Goal: Task Accomplishment & Management: Use online tool/utility

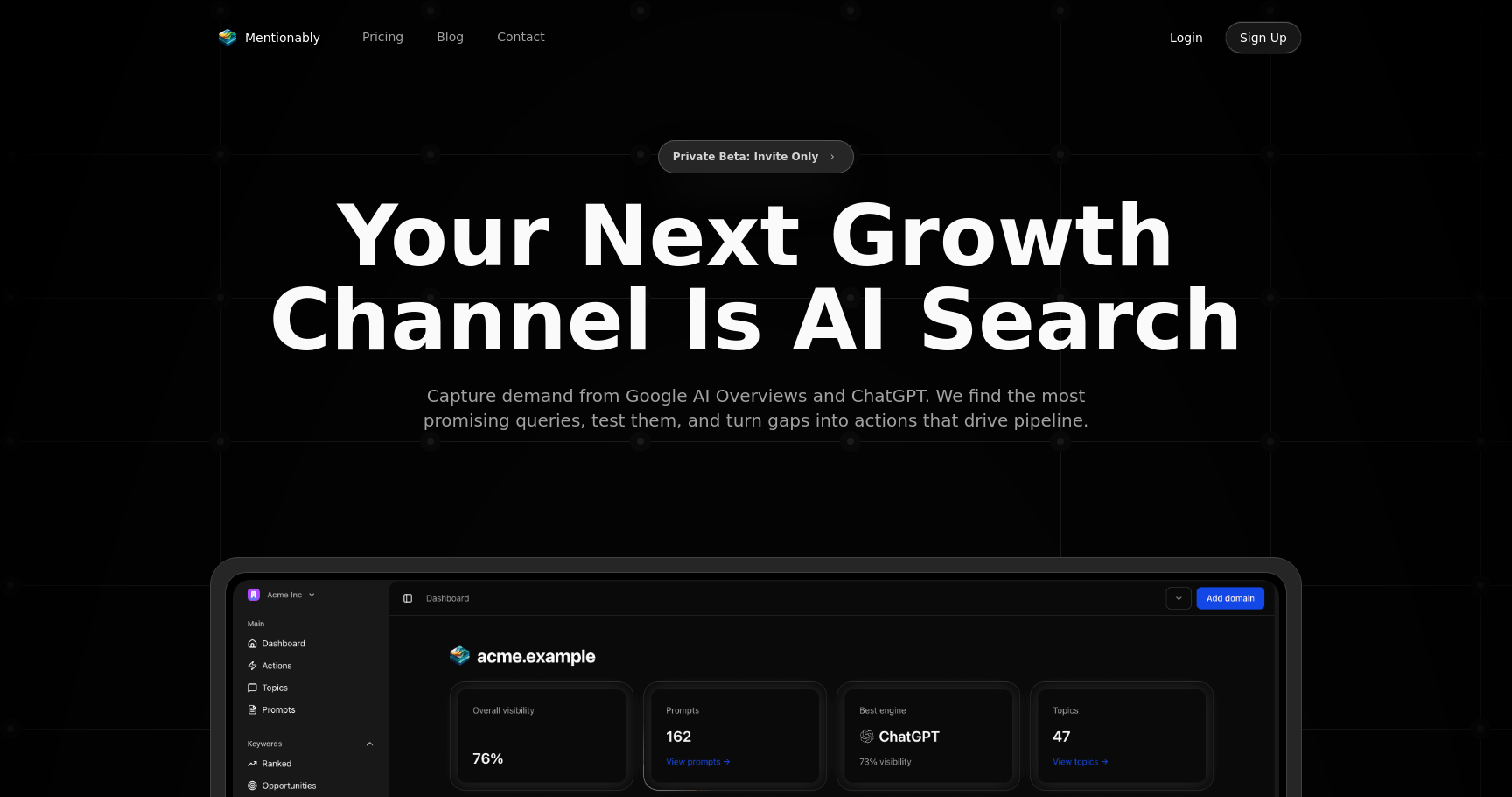
type input "**********"
click at [1182, 41] on button "Login" at bounding box center [1187, 37] width 63 height 33
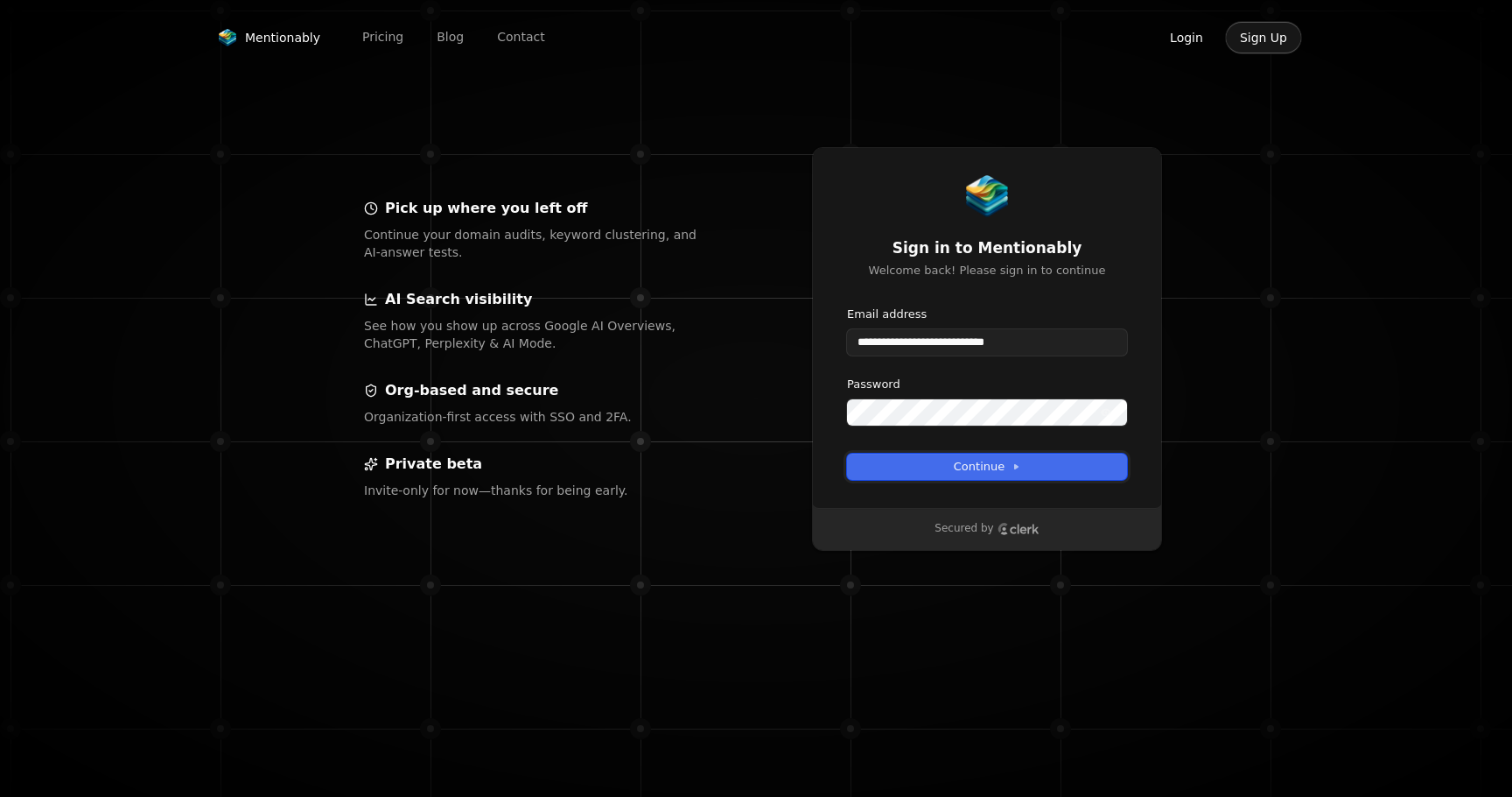
click at [996, 456] on button "Continue" at bounding box center [987, 467] width 280 height 26
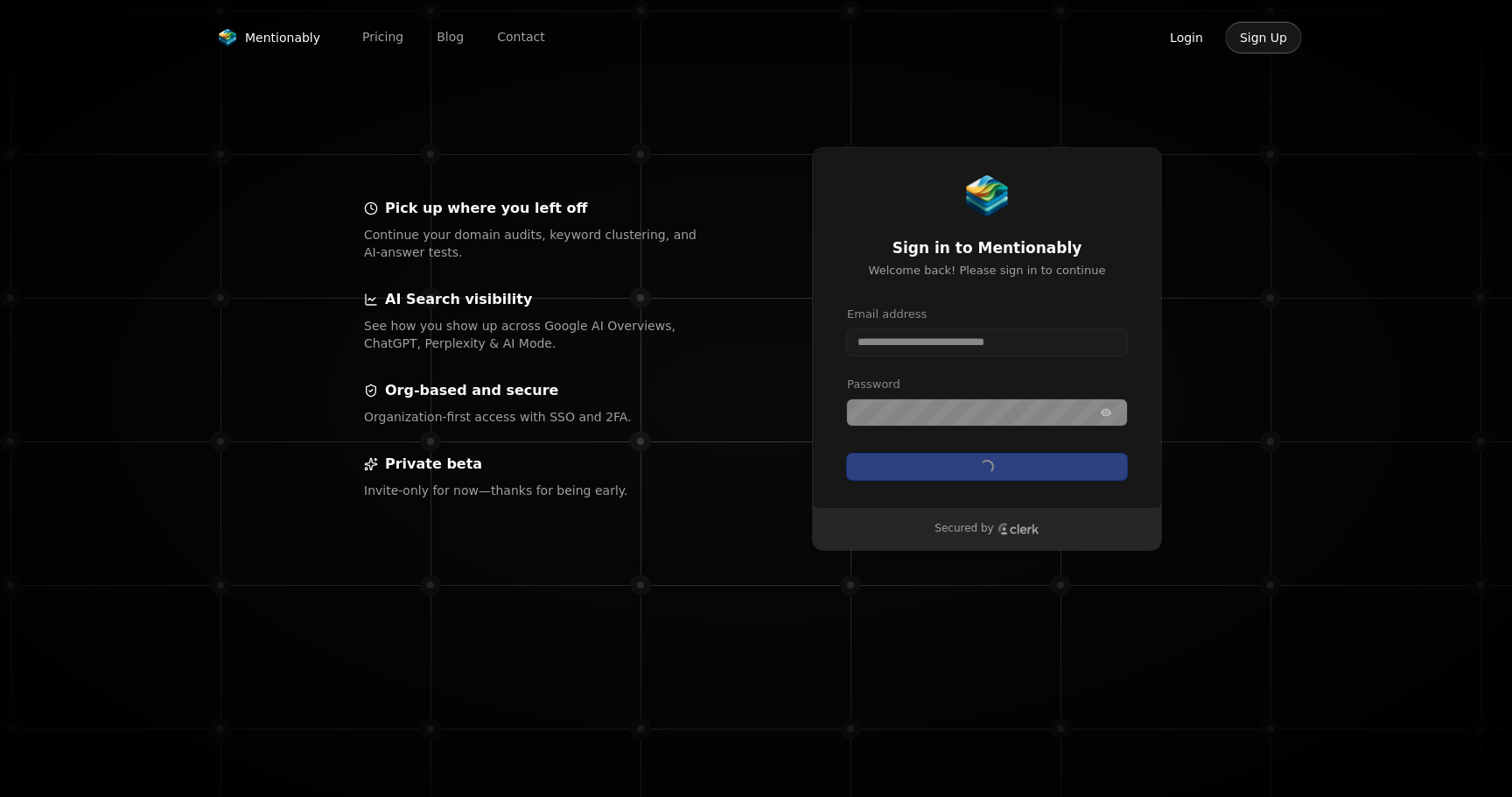
type input "**********"
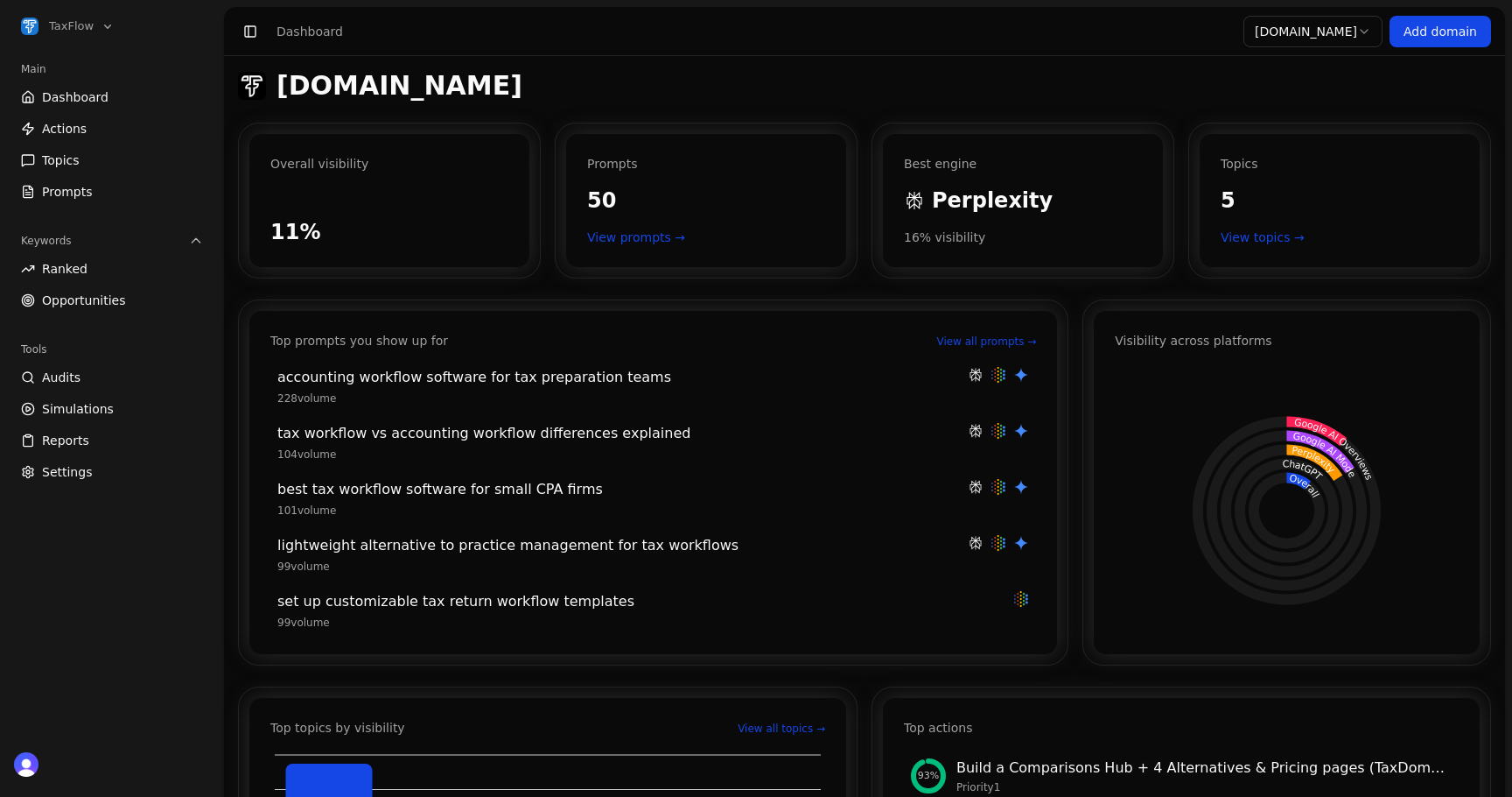
click at [90, 294] on span "Opportunities" at bounding box center [84, 300] width 84 height 18
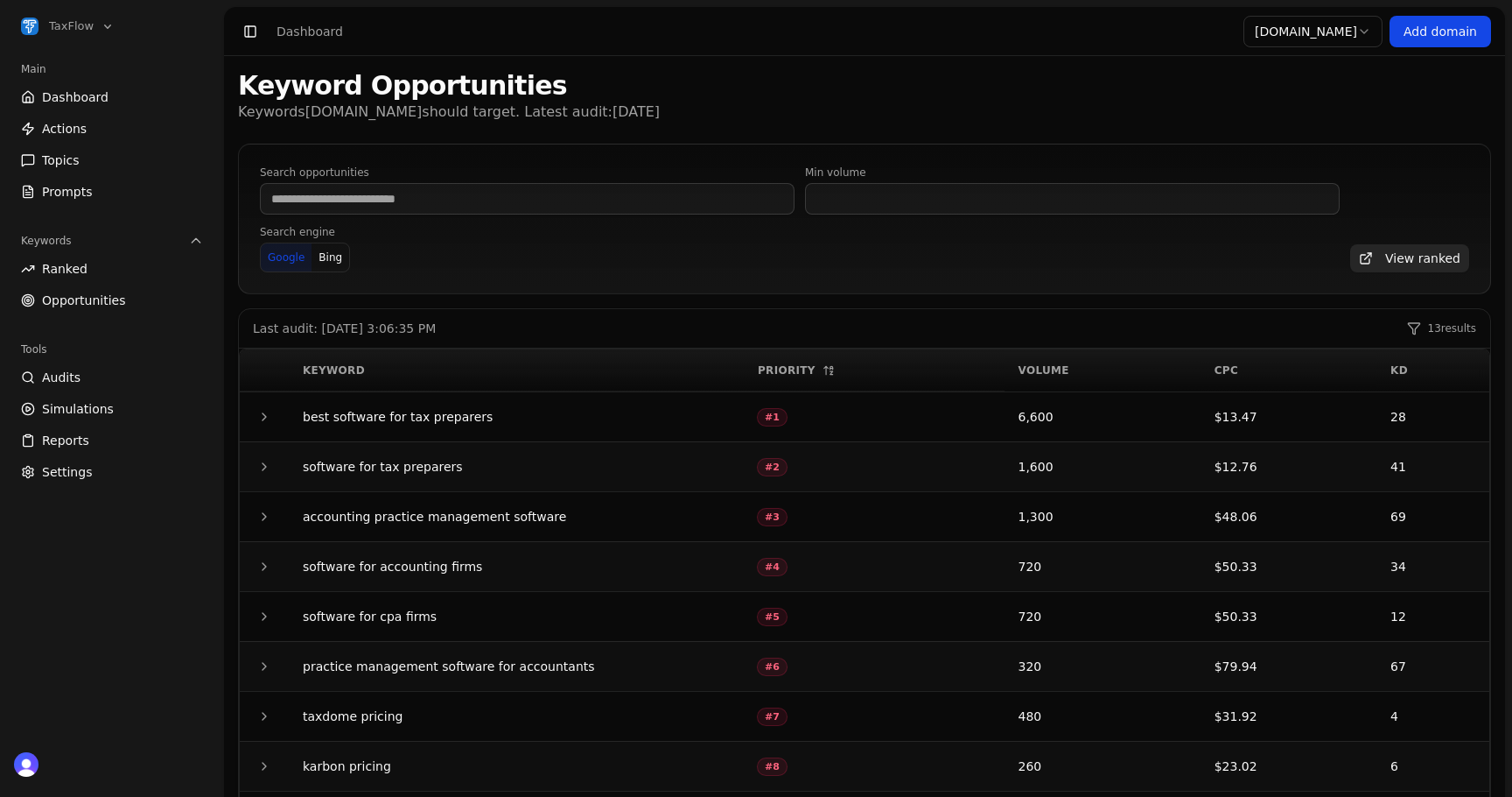
click at [85, 165] on link "Topics" at bounding box center [112, 160] width 196 height 28
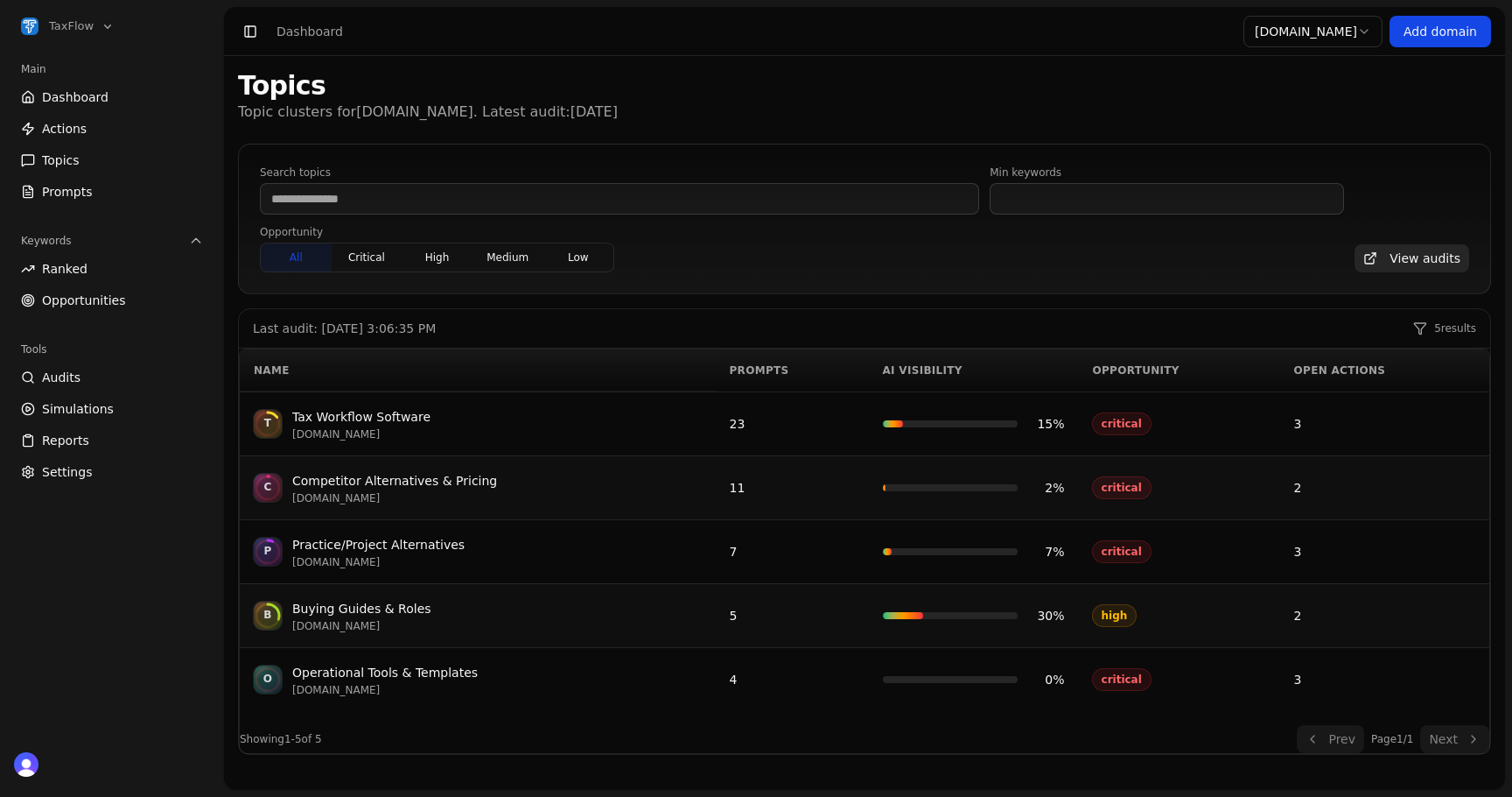
click at [502, 410] on div "T Tax Workflow Software taxflowsolutions.com" at bounding box center [477, 423] width 448 height 35
click at [361, 267] on button "critical" at bounding box center [367, 257] width 71 height 28
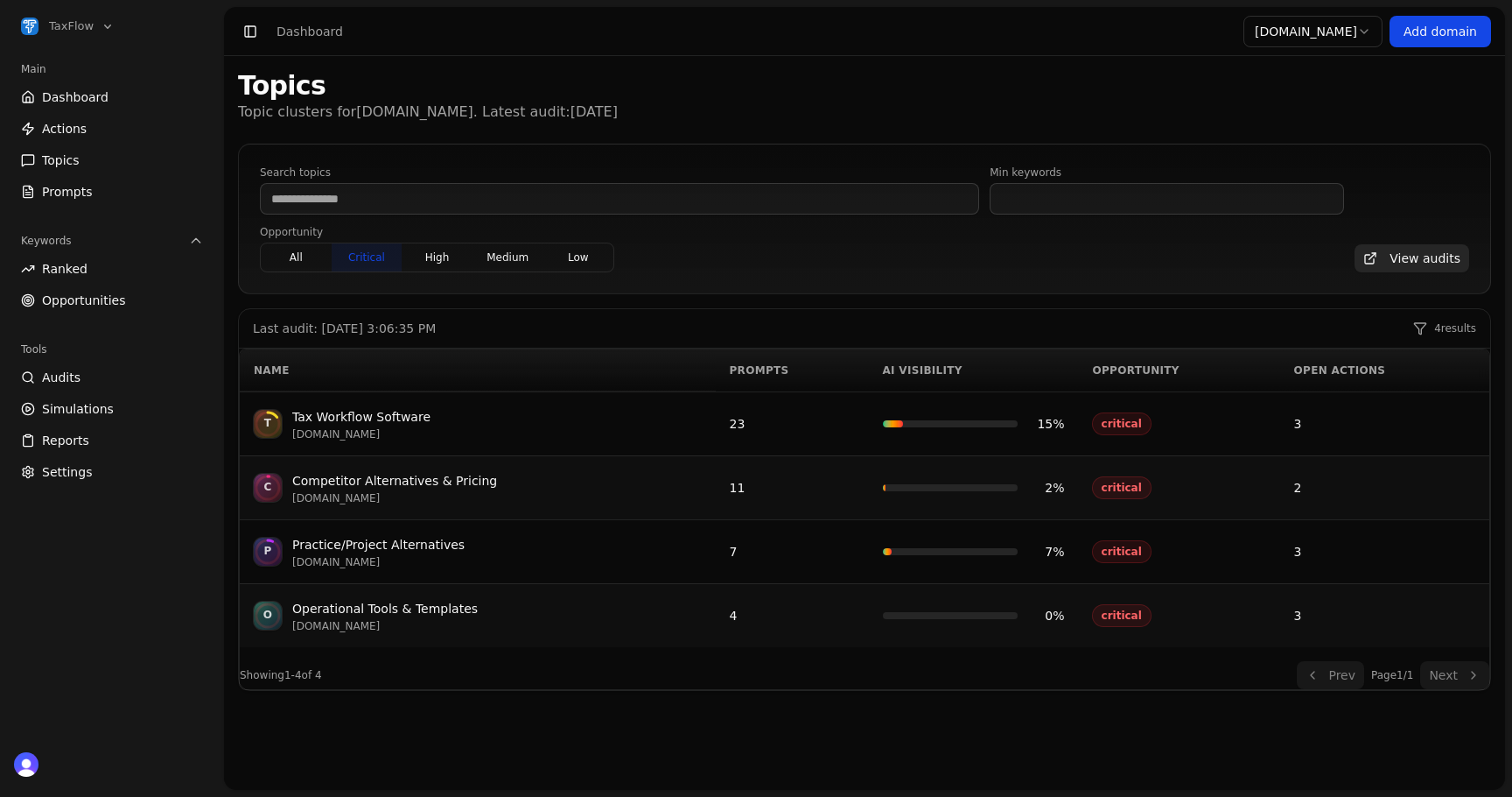
click at [304, 262] on button "all" at bounding box center [296, 257] width 71 height 28
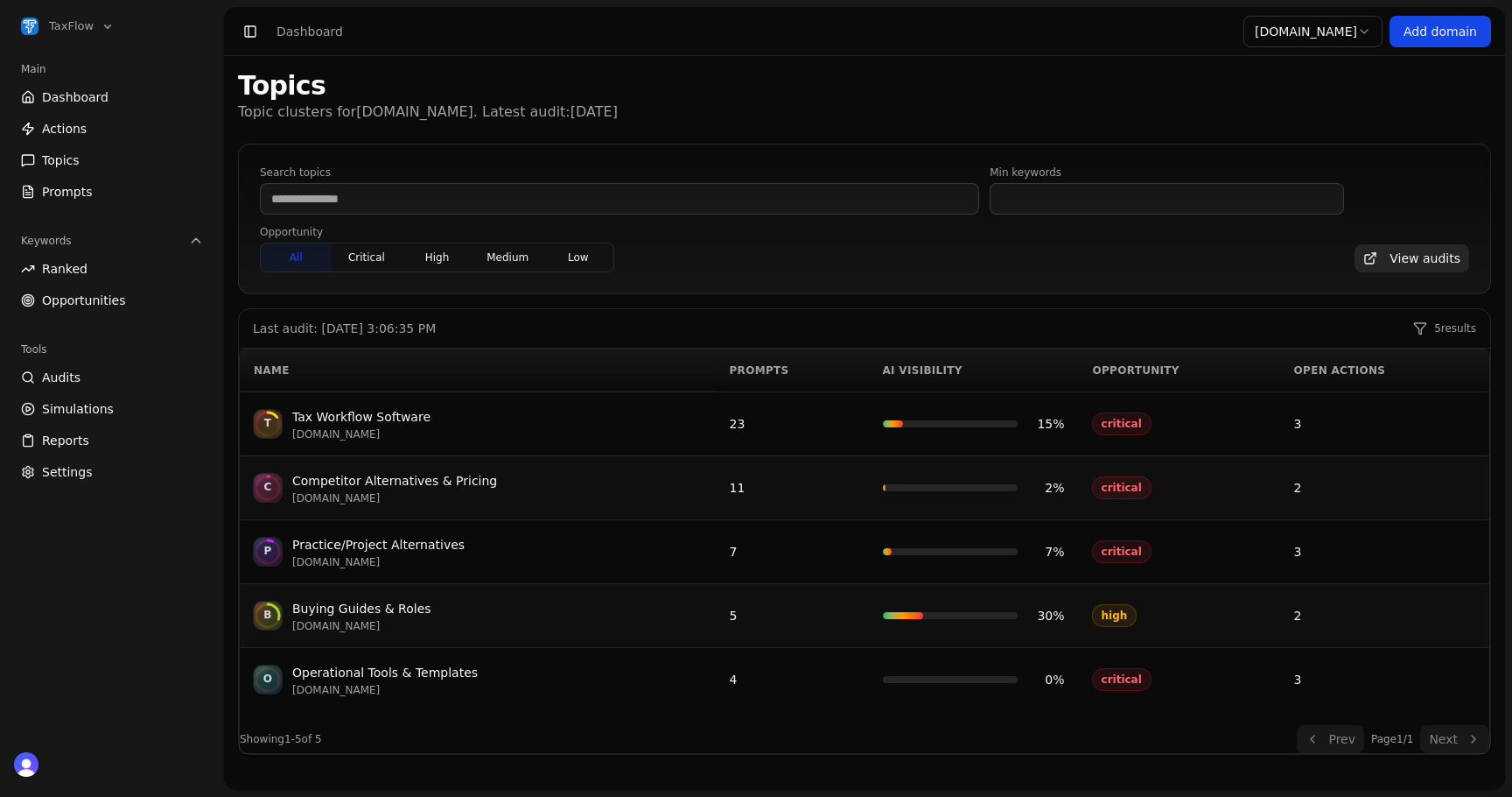
click at [87, 300] on span "Opportunities" at bounding box center [84, 300] width 84 height 18
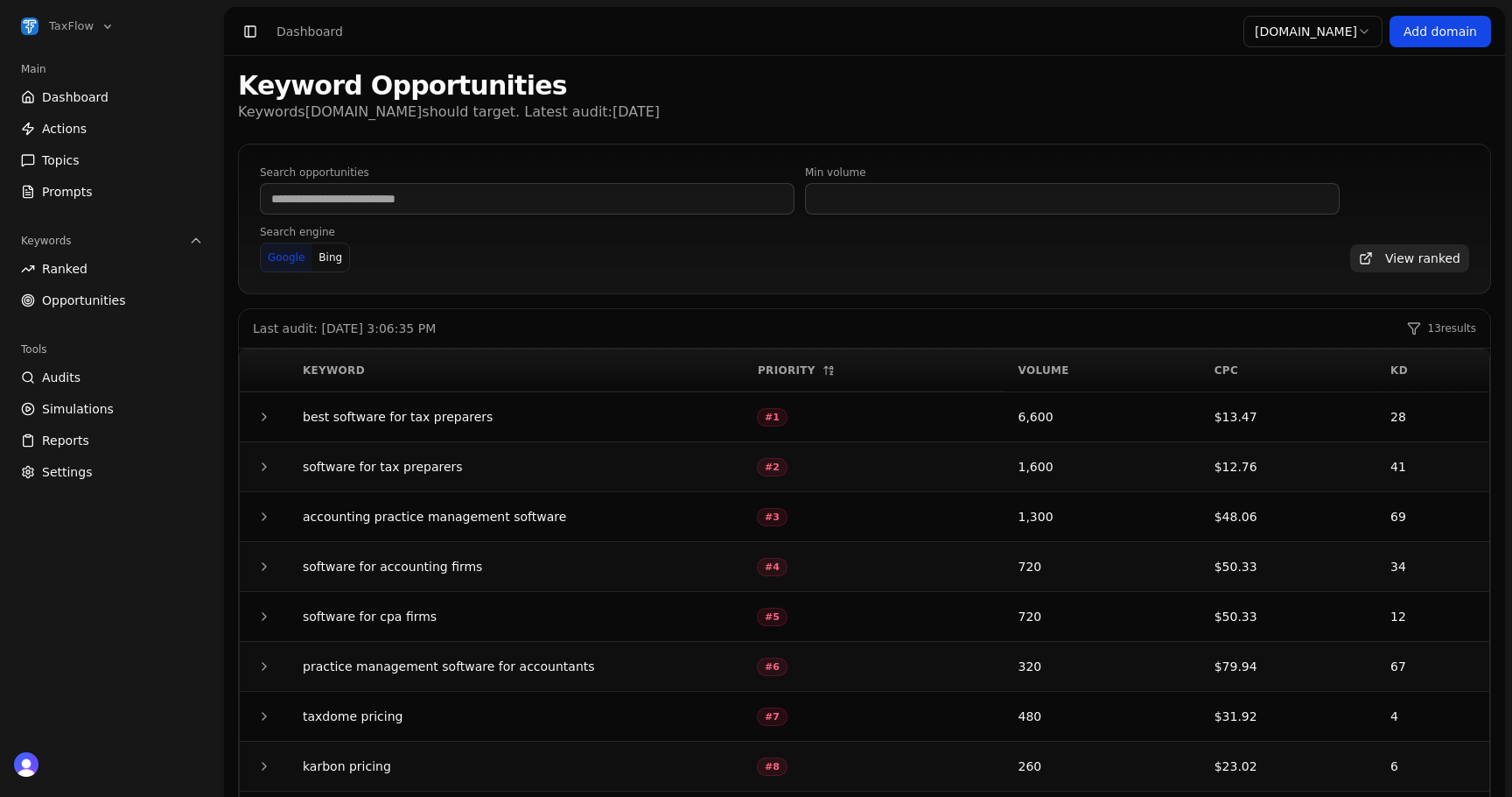
click at [327, 266] on button "Bing" at bounding box center [331, 257] width 38 height 28
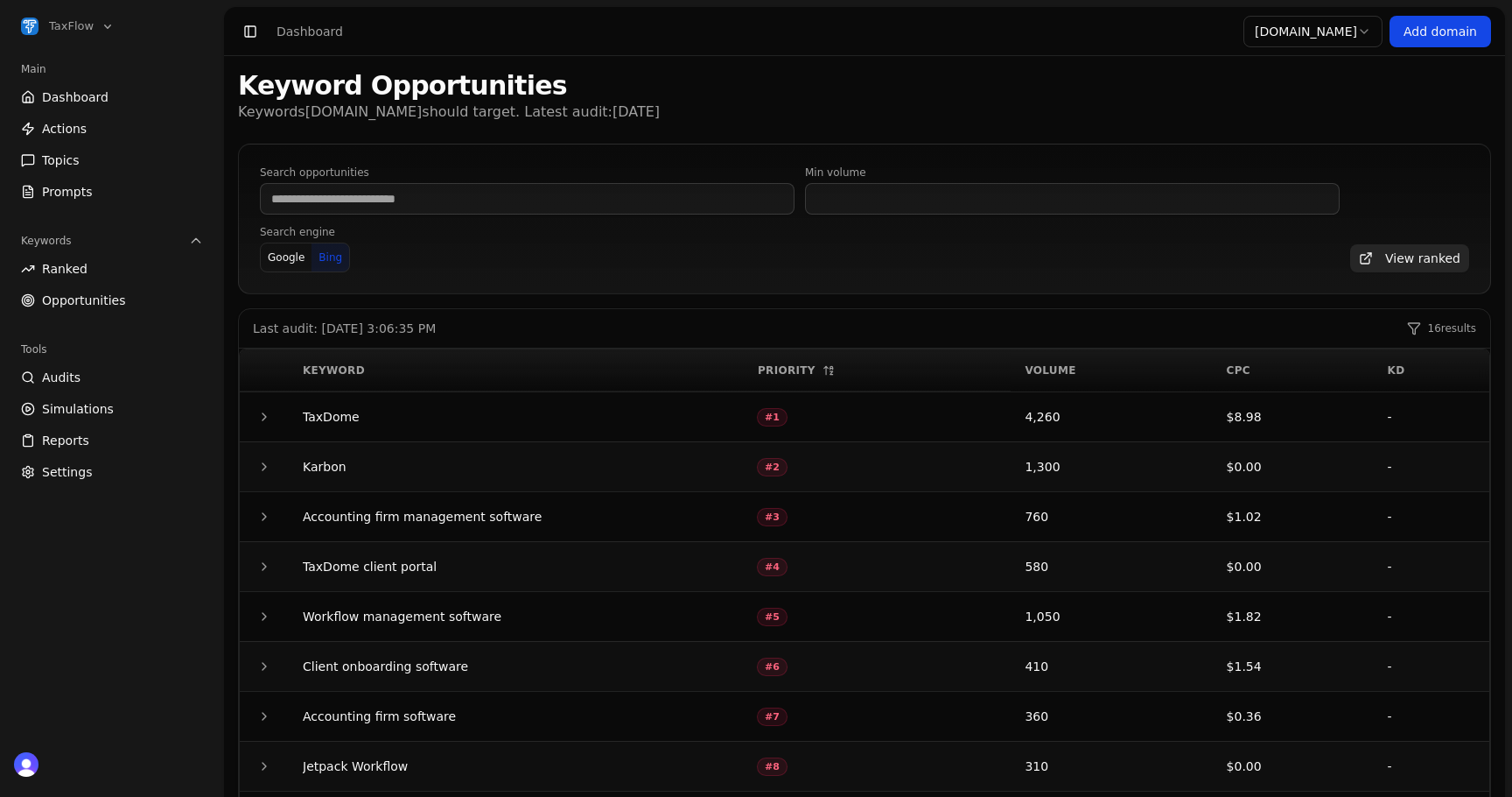
click at [329, 260] on button "Bing" at bounding box center [331, 257] width 38 height 28
click at [293, 261] on button "Google" at bounding box center [287, 257] width 51 height 28
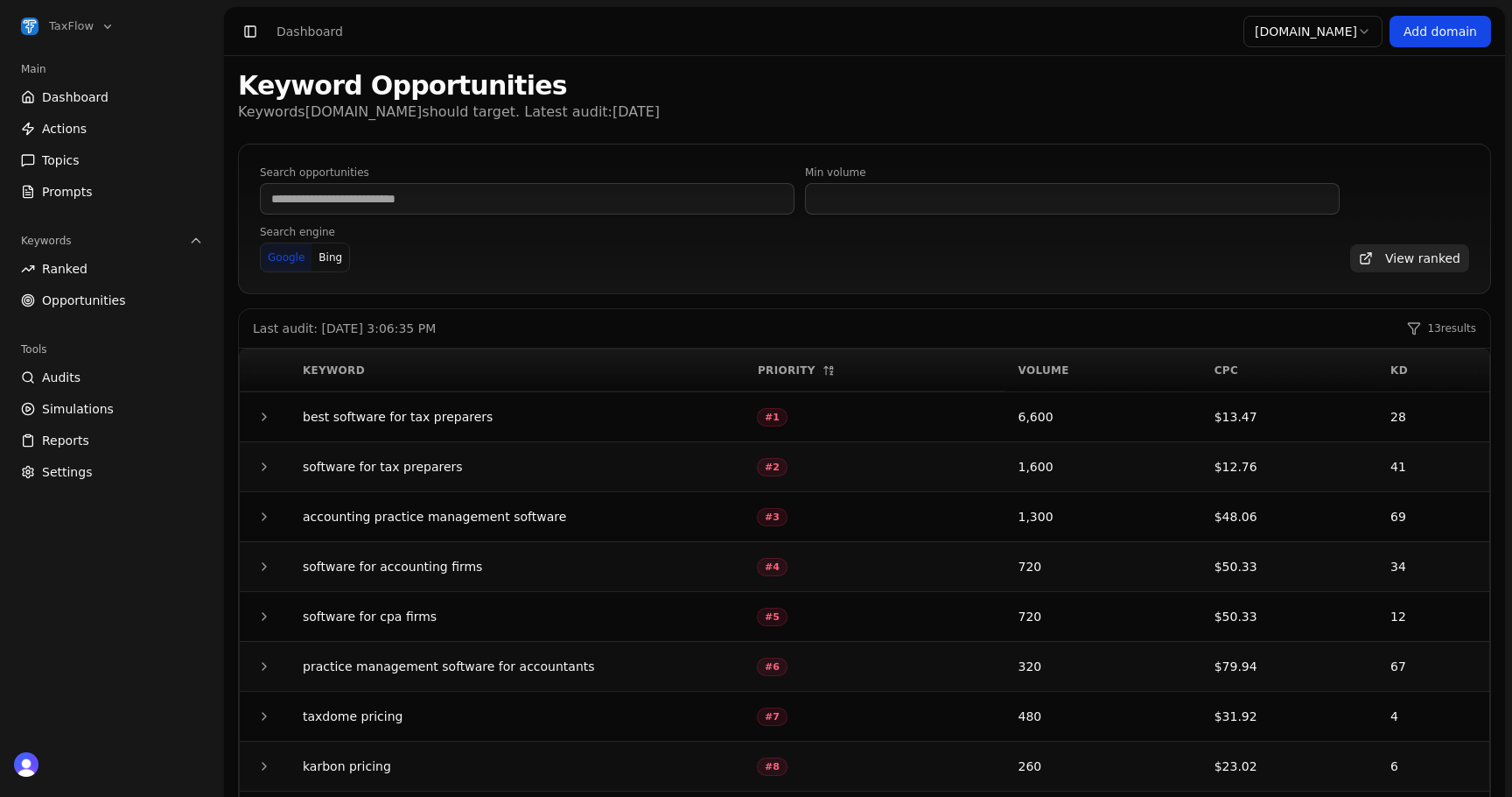
click at [85, 134] on link "Actions" at bounding box center [112, 129] width 196 height 28
